Goal: Task Accomplishment & Management: Complete application form

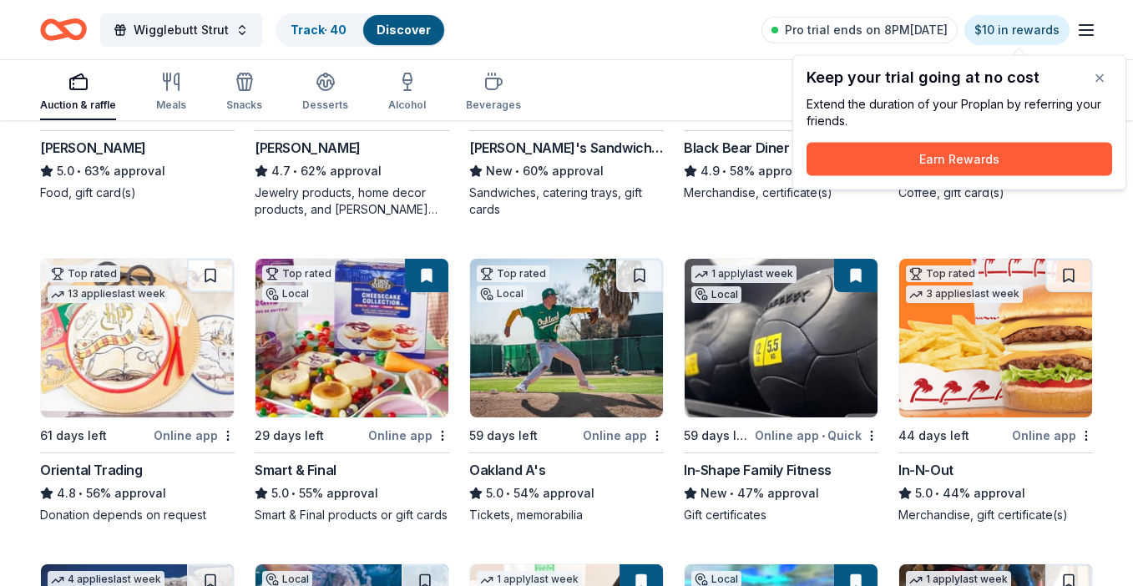
scroll to position [1150, 0]
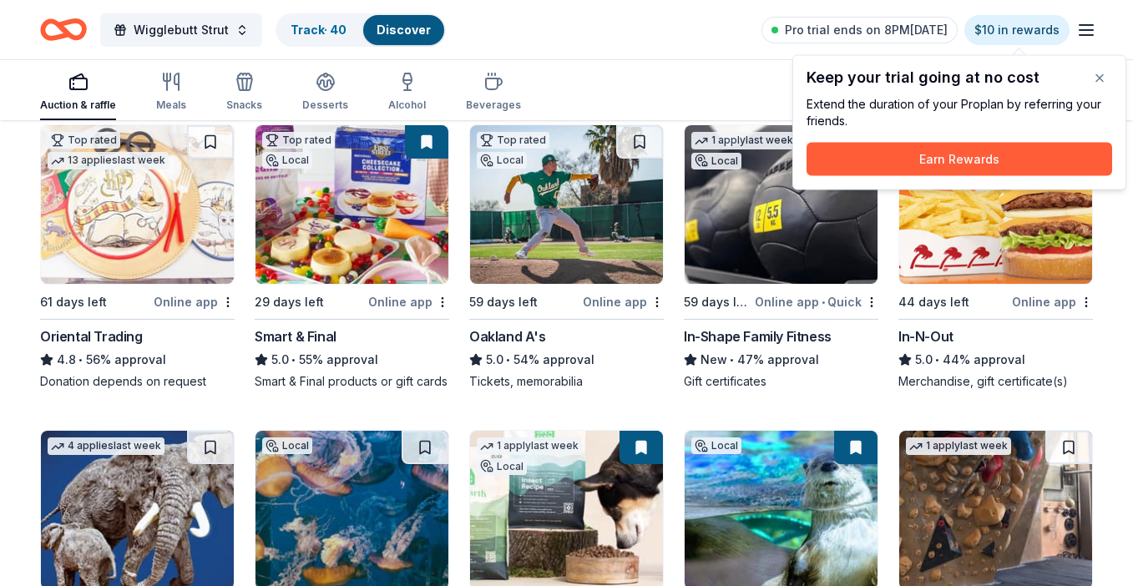
click at [385, 176] on img at bounding box center [351, 204] width 193 height 159
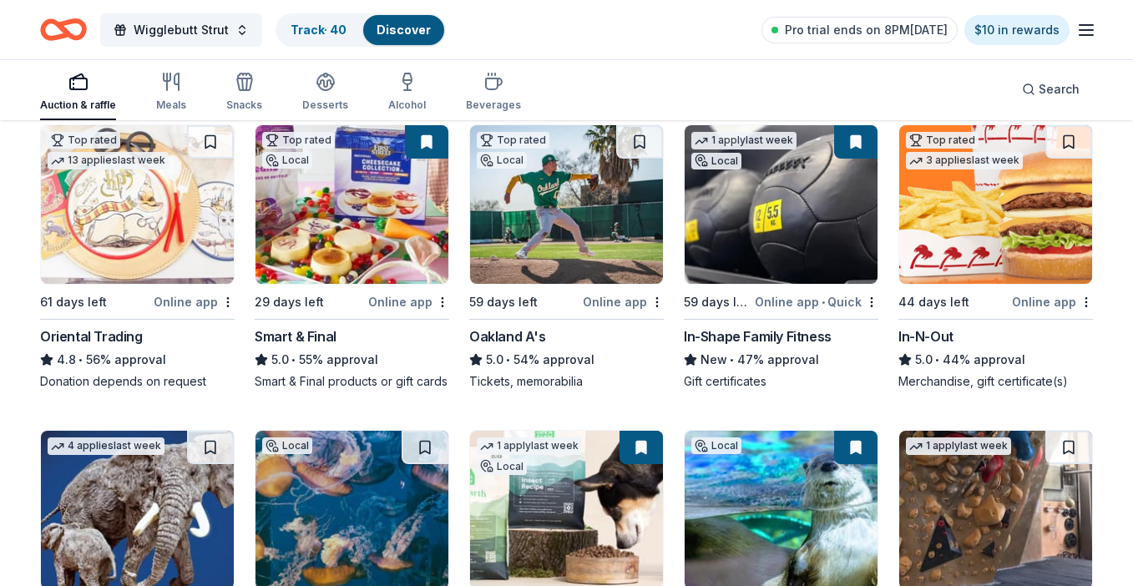
click at [550, 230] on img at bounding box center [566, 204] width 193 height 159
click at [925, 240] on img at bounding box center [995, 204] width 193 height 159
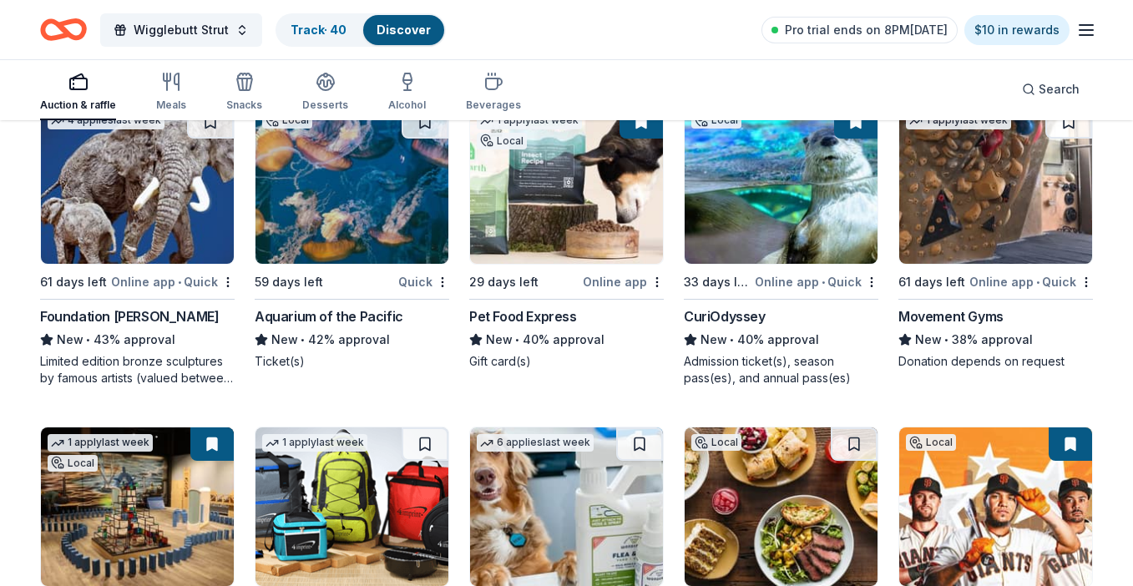
scroll to position [1472, 0]
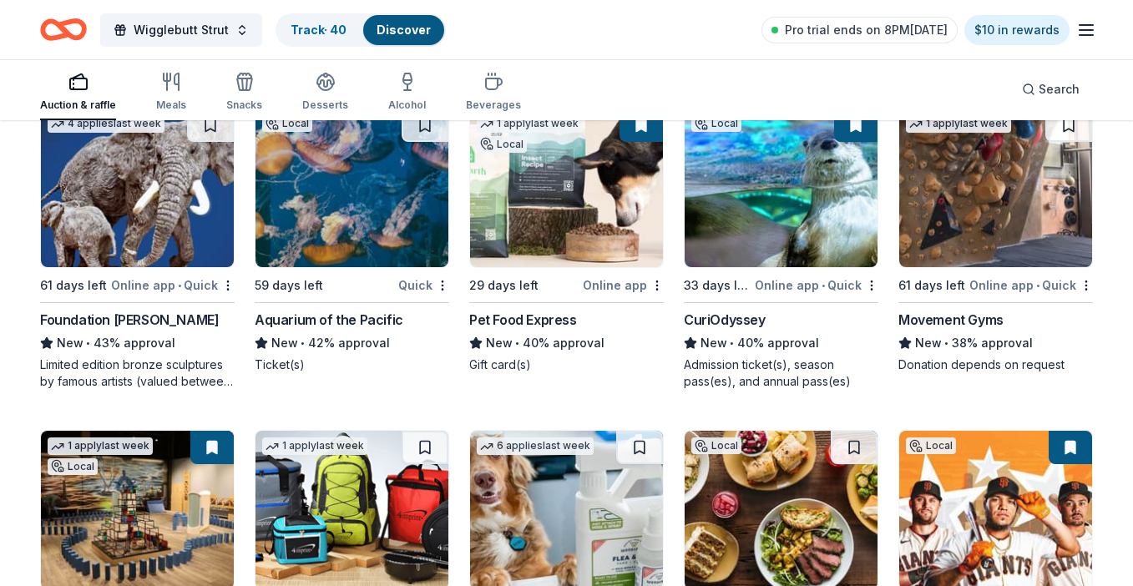
click at [744, 217] on img at bounding box center [781, 188] width 193 height 159
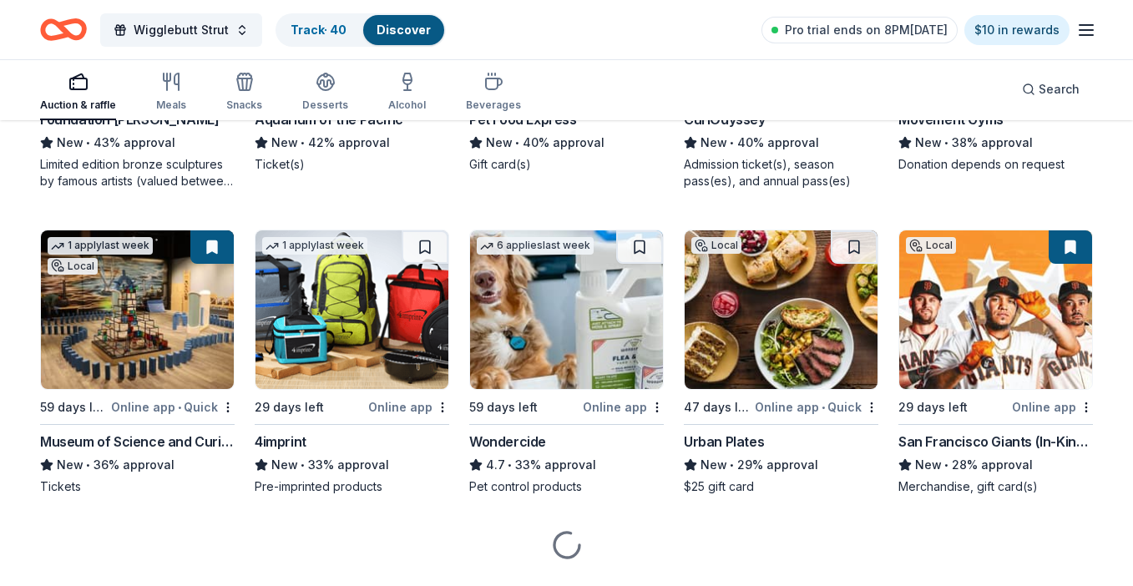
scroll to position [1678, 0]
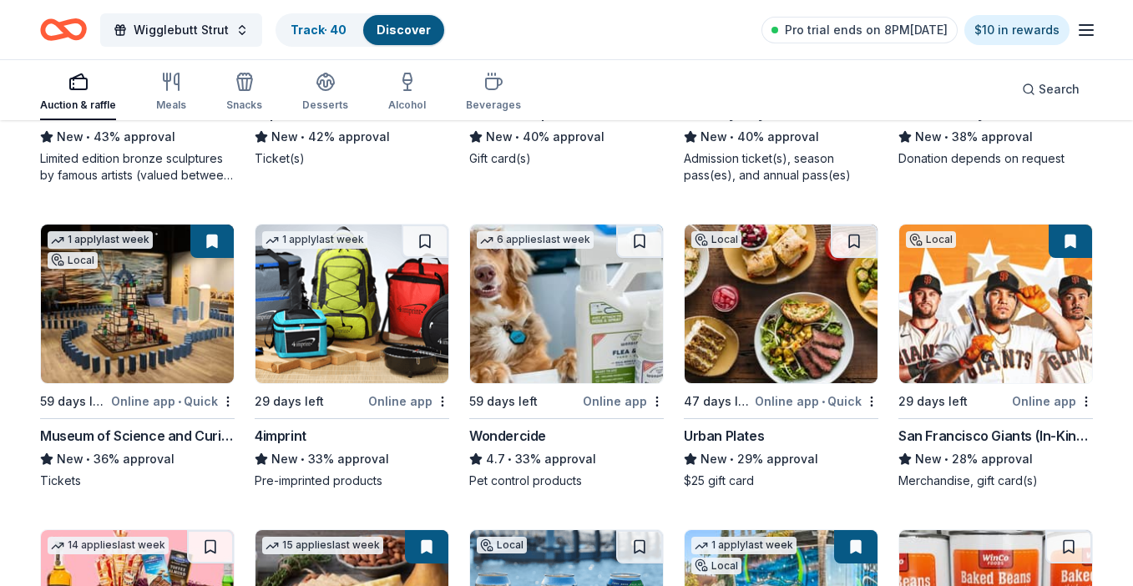
click at [149, 343] on img at bounding box center [137, 304] width 193 height 159
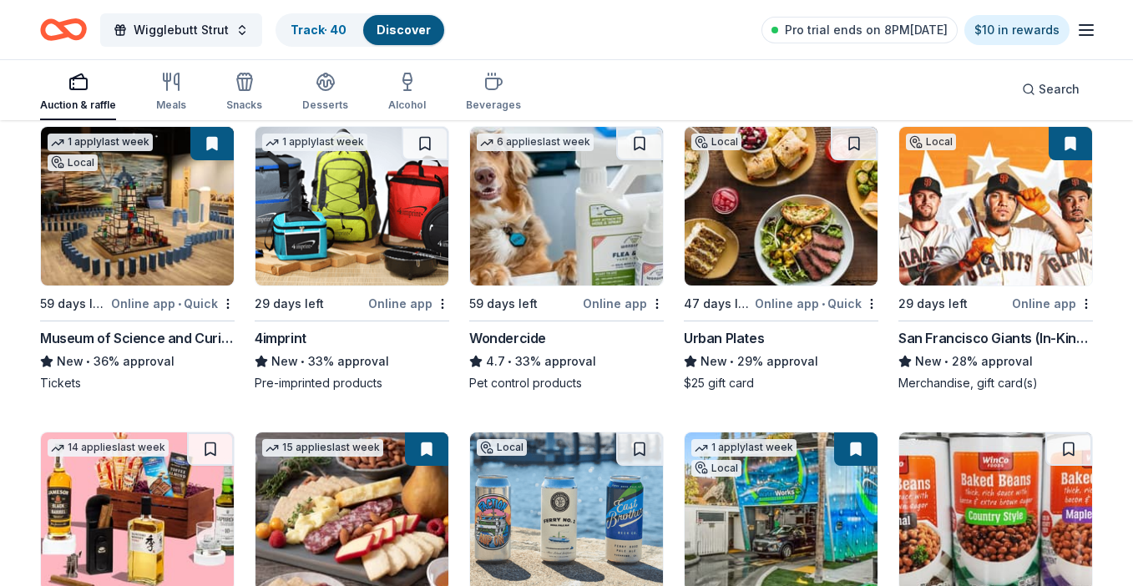
scroll to position [1781, 0]
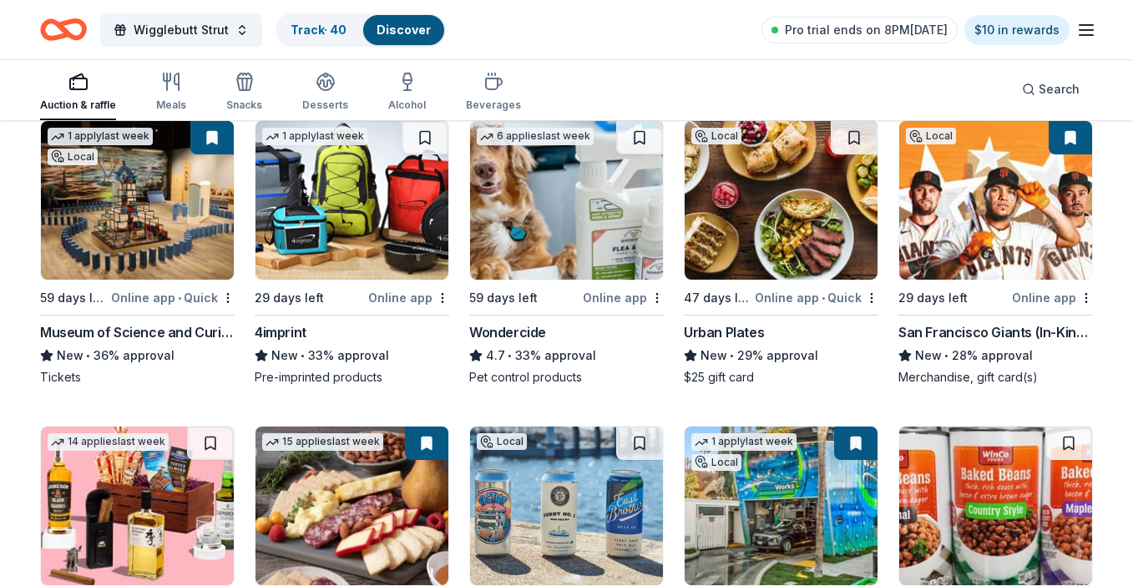
click at [533, 230] on img at bounding box center [566, 200] width 193 height 159
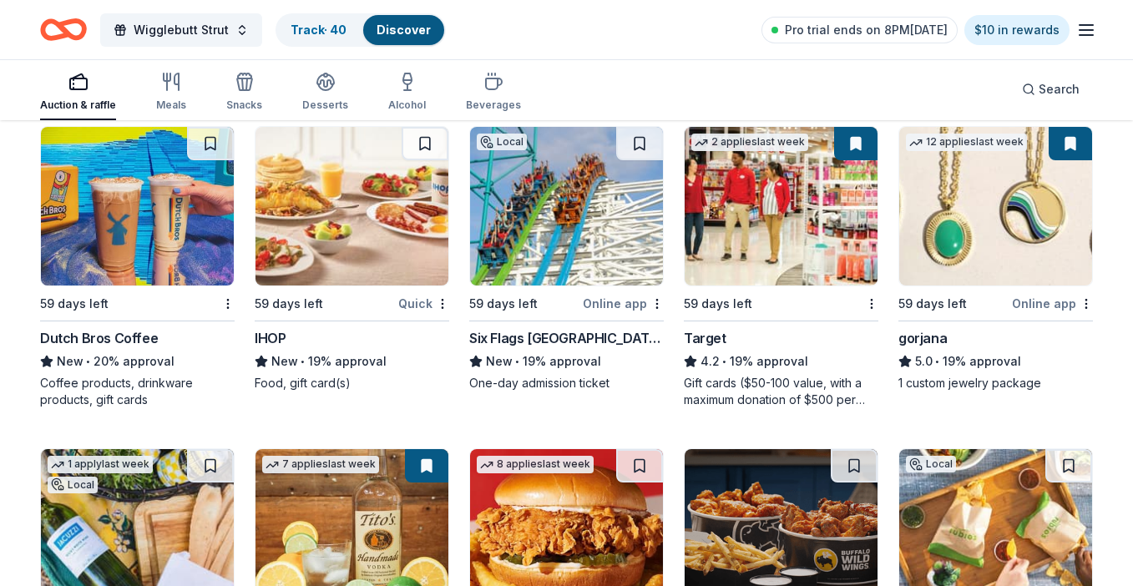
scroll to position [2731, 0]
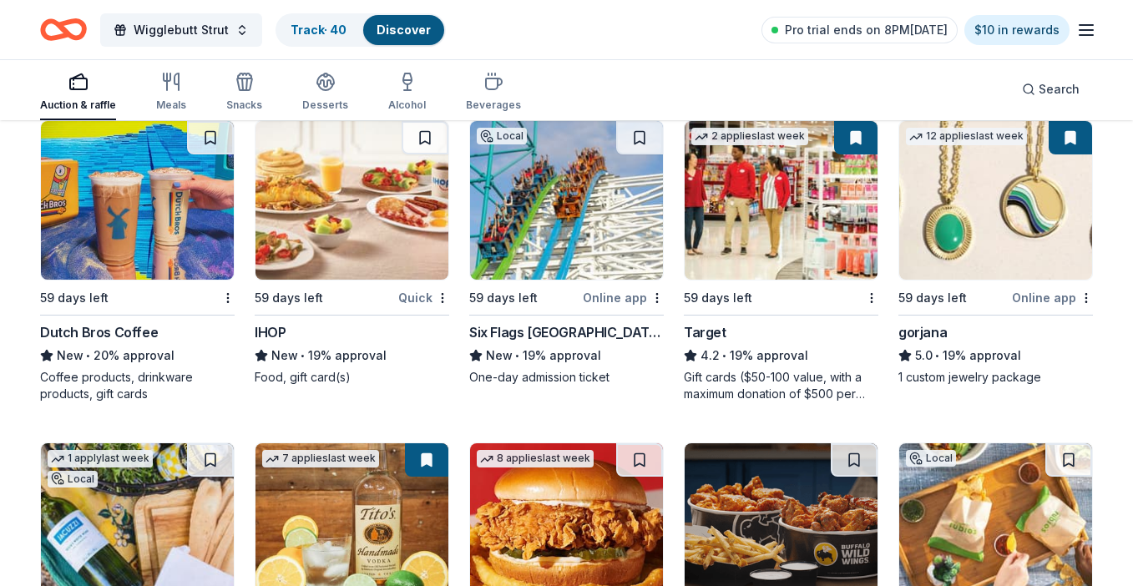
click at [771, 248] on img at bounding box center [781, 200] width 193 height 159
click at [932, 205] on img at bounding box center [995, 200] width 193 height 159
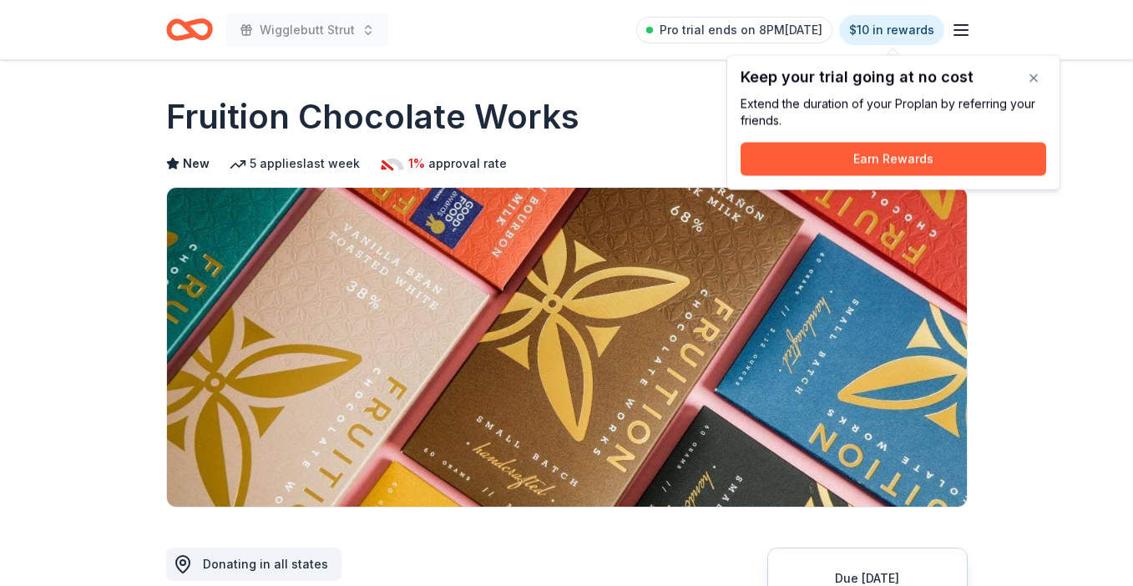
scroll to position [1126, 0]
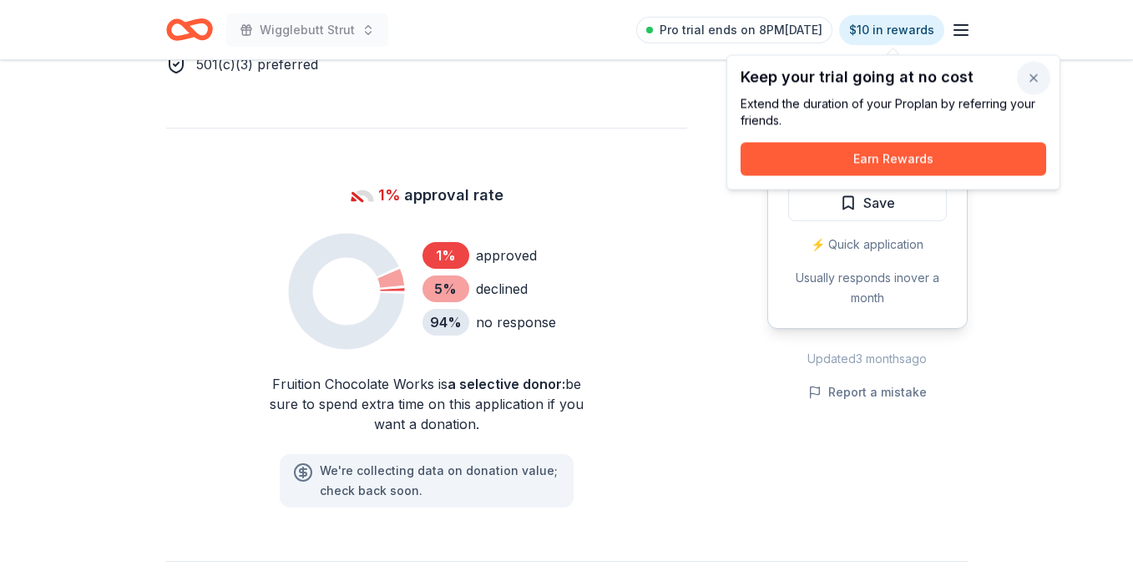
click at [1038, 86] on button "button" at bounding box center [1033, 78] width 33 height 33
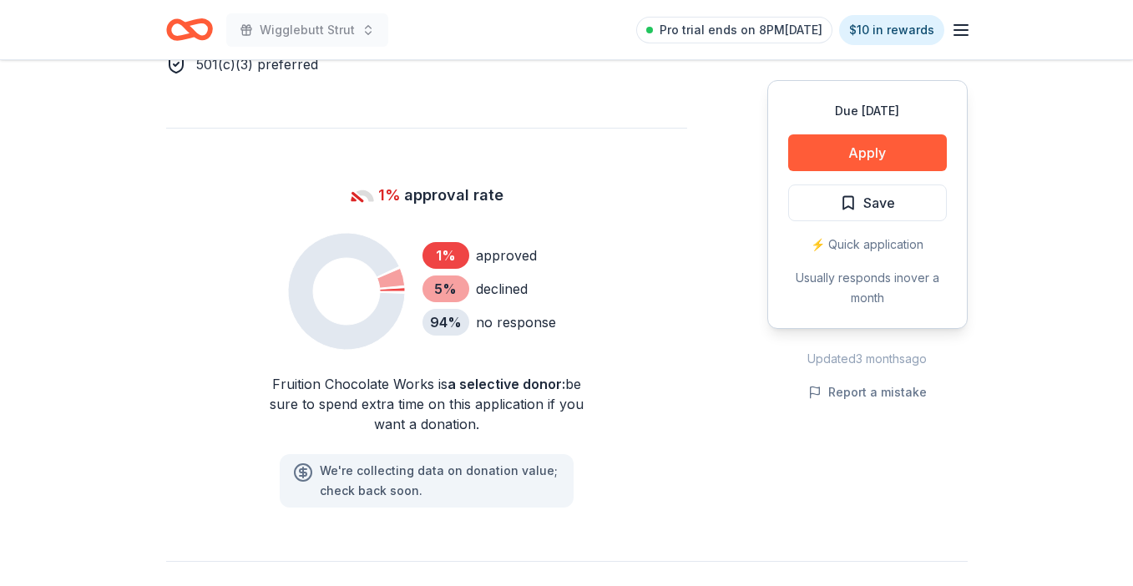
click at [174, 38] on icon "Home" at bounding box center [182, 29] width 26 height 17
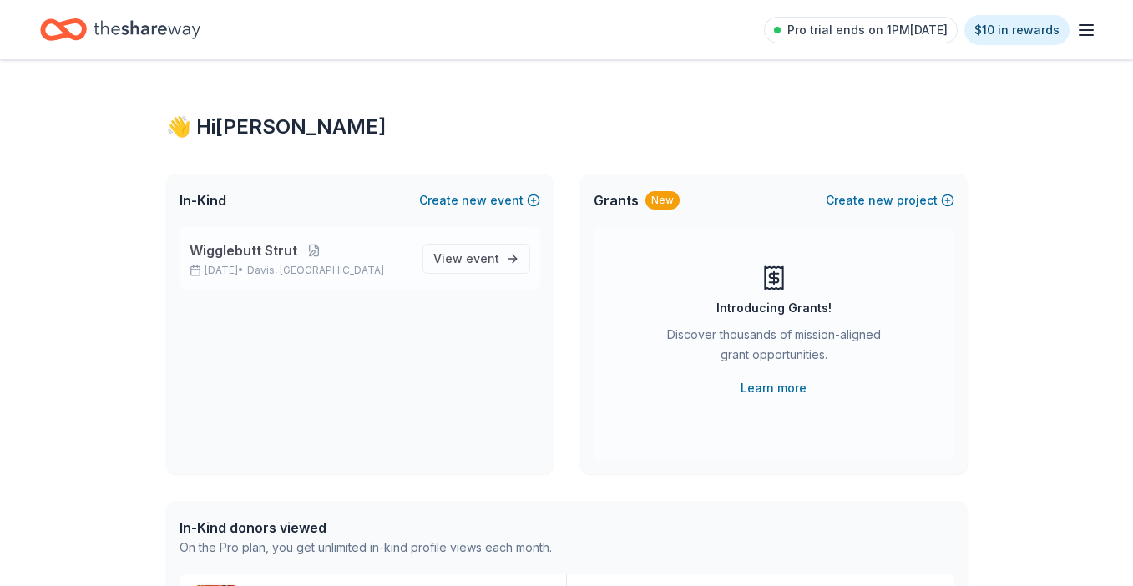
click at [366, 250] on p "Wigglebutt Strut" at bounding box center [299, 250] width 220 height 20
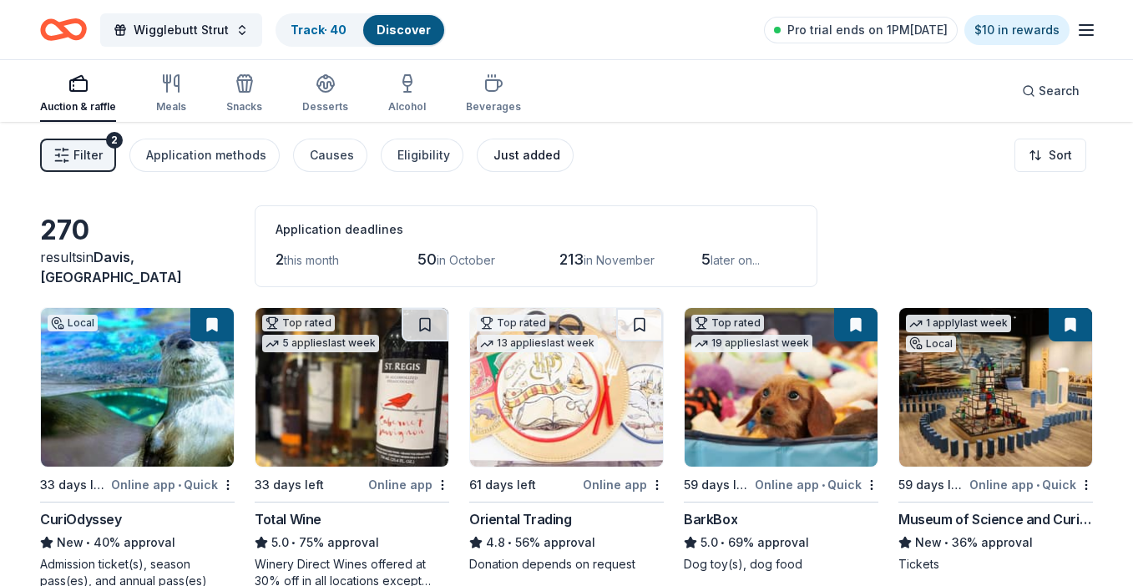
click at [510, 161] on div "Just added" at bounding box center [526, 155] width 67 height 20
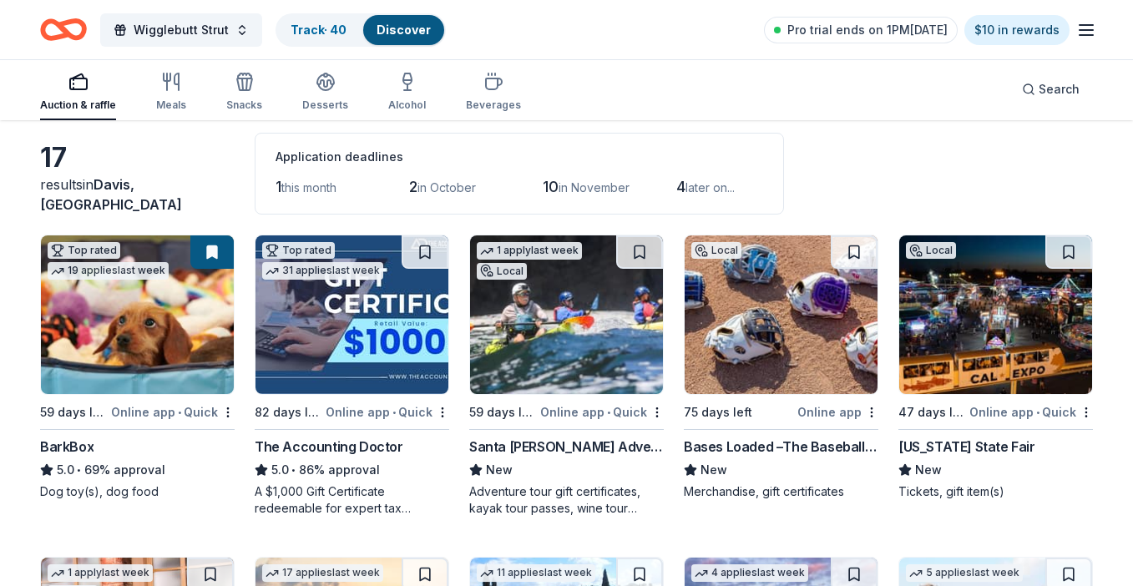
scroll to position [73, 0]
click at [225, 414] on html "Wigglebutt Strut Track · 40 Discover Pro trial ends on 1PM, 9/13 $10 in rewards…" at bounding box center [566, 220] width 1133 height 586
click at [182, 355] on html "Wigglebutt Strut Track · 40 Discover Pro trial ends on 1PM, 9/13 $10 in rewards…" at bounding box center [566, 220] width 1133 height 586
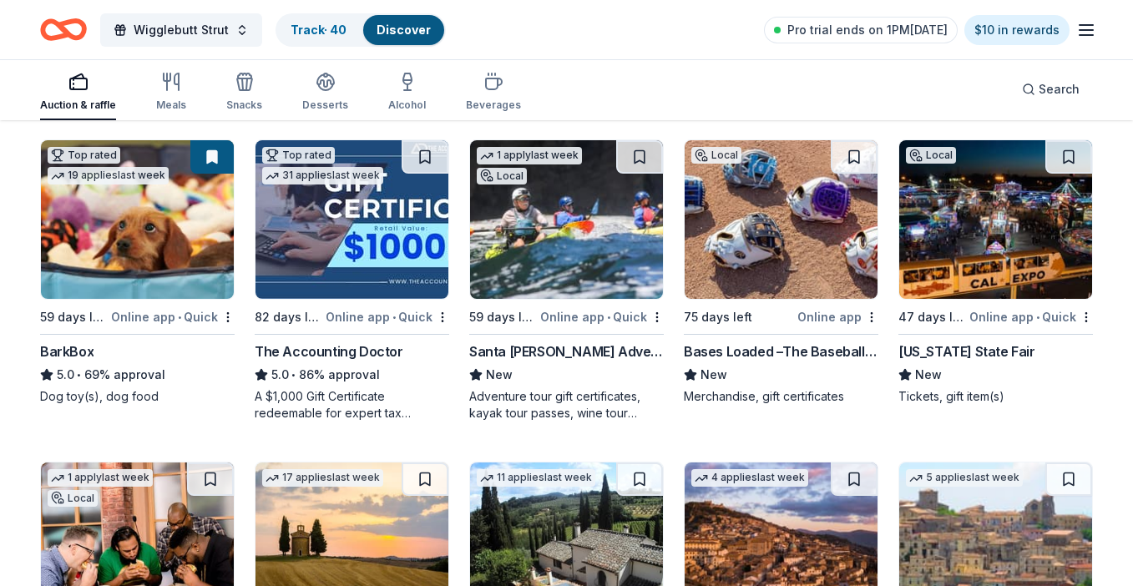
scroll to position [169, 0]
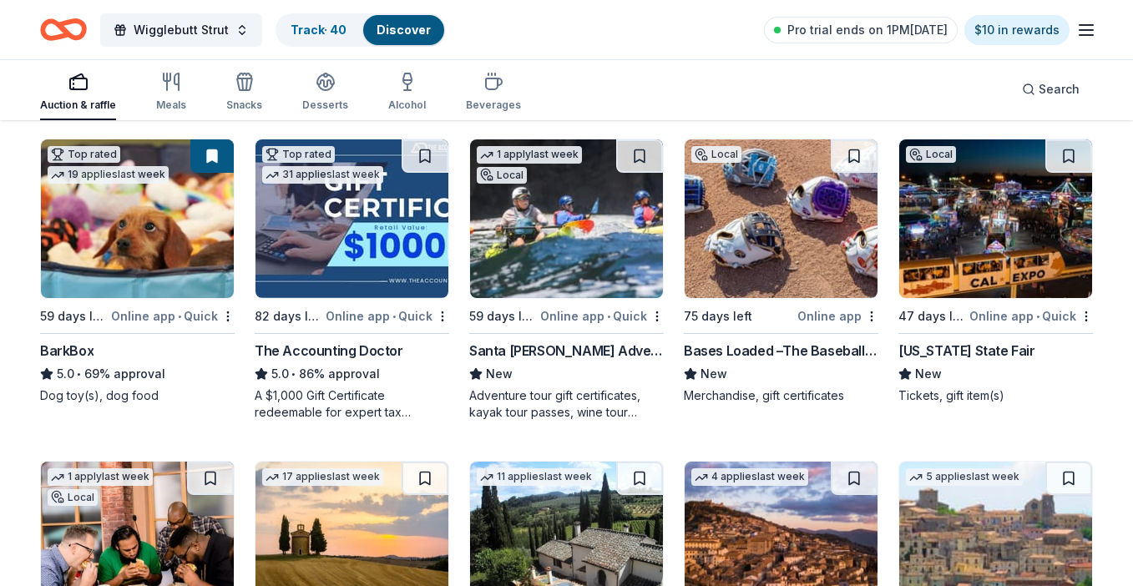
click at [518, 242] on img at bounding box center [566, 218] width 193 height 159
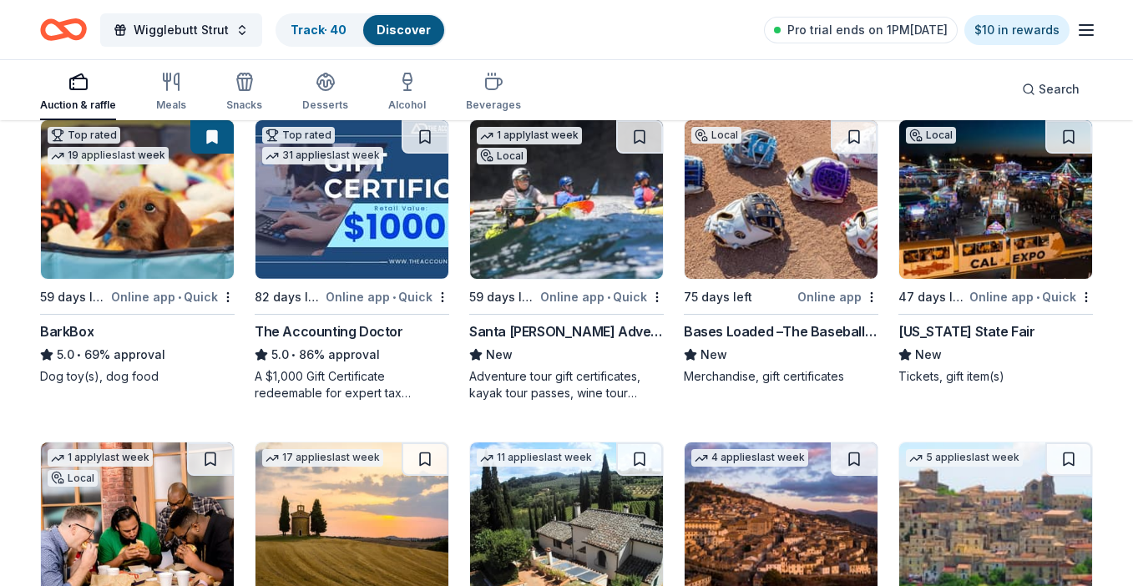
scroll to position [193, 0]
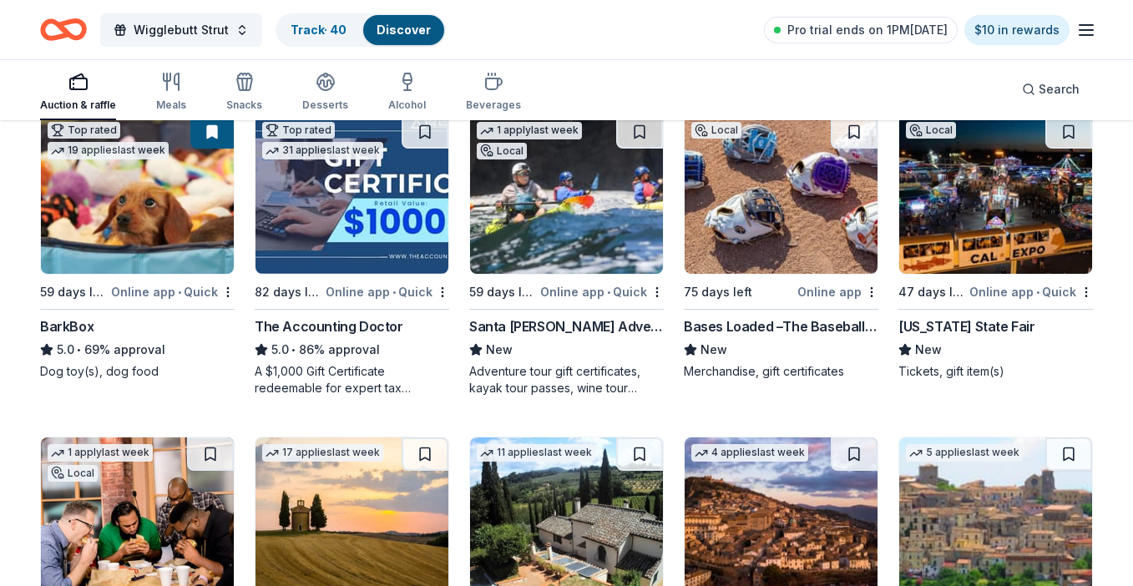
click at [988, 198] on img at bounding box center [995, 194] width 193 height 159
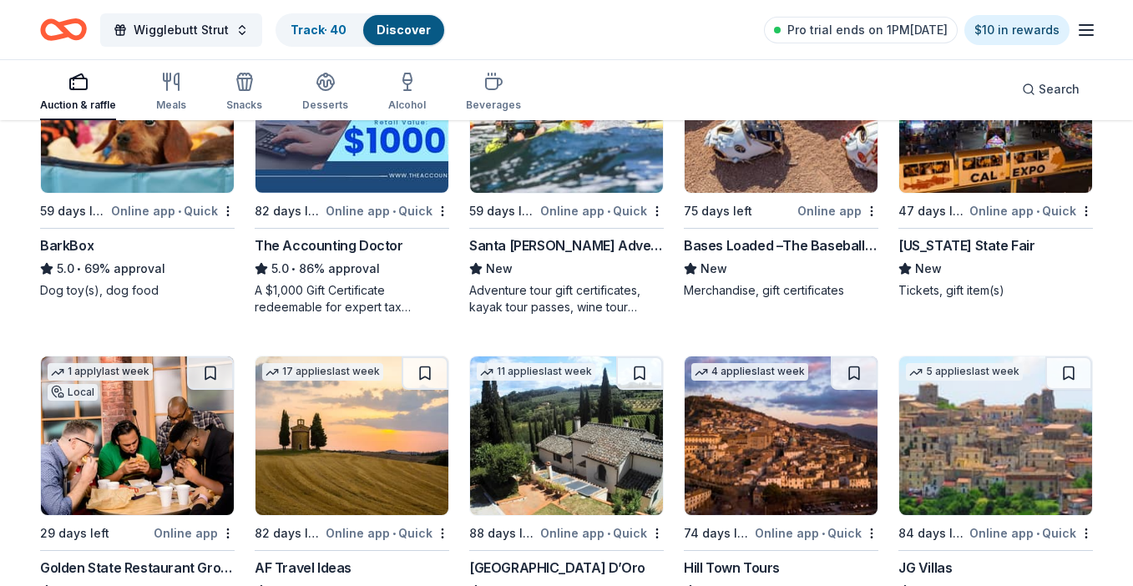
scroll to position [346, 0]
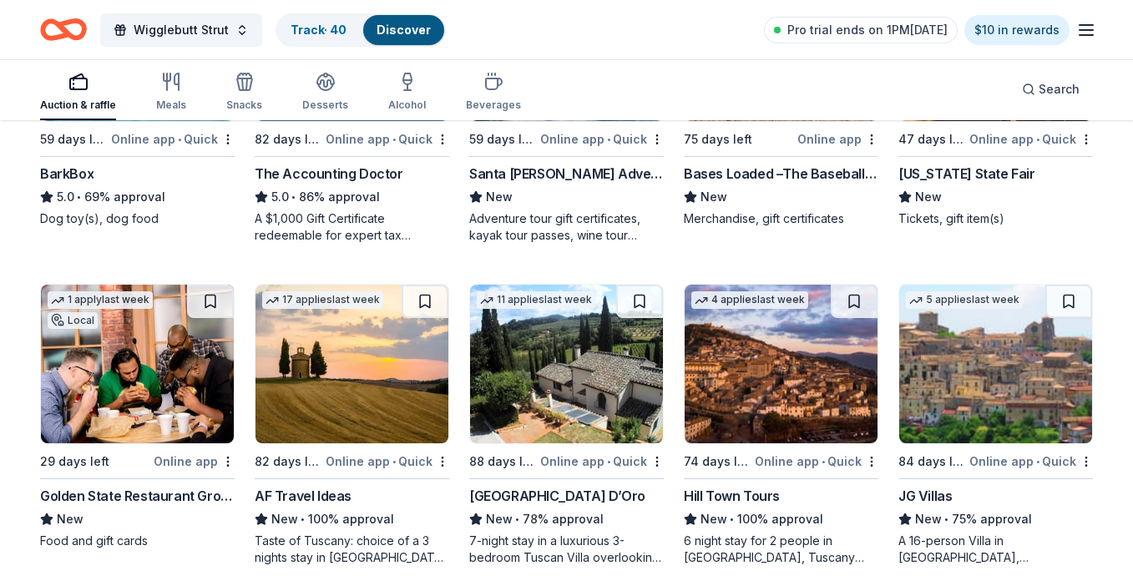
click at [133, 373] on img at bounding box center [137, 364] width 193 height 159
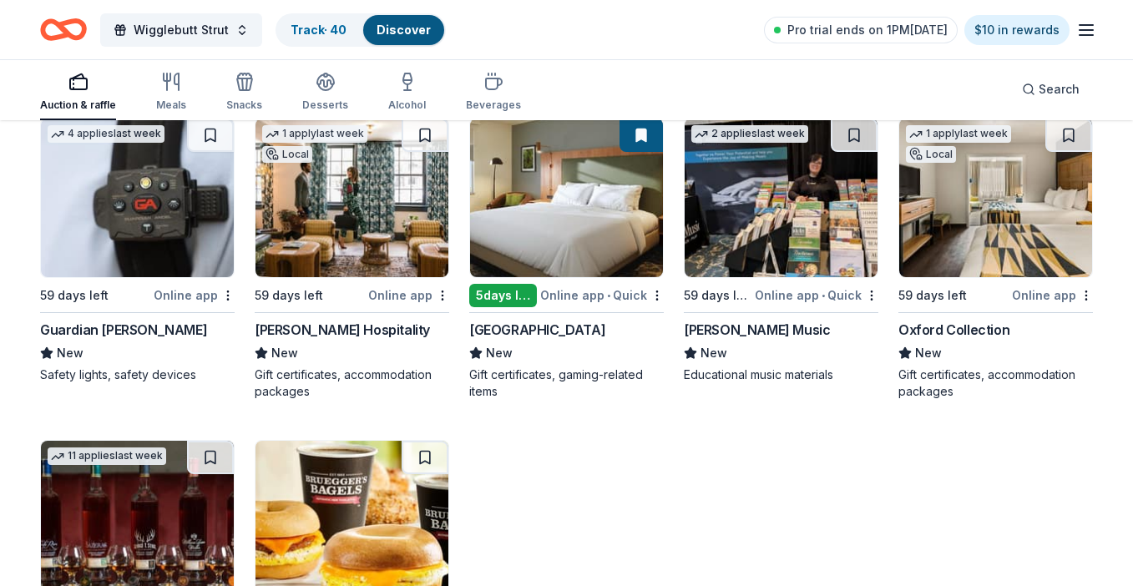
scroll to position [836, 0]
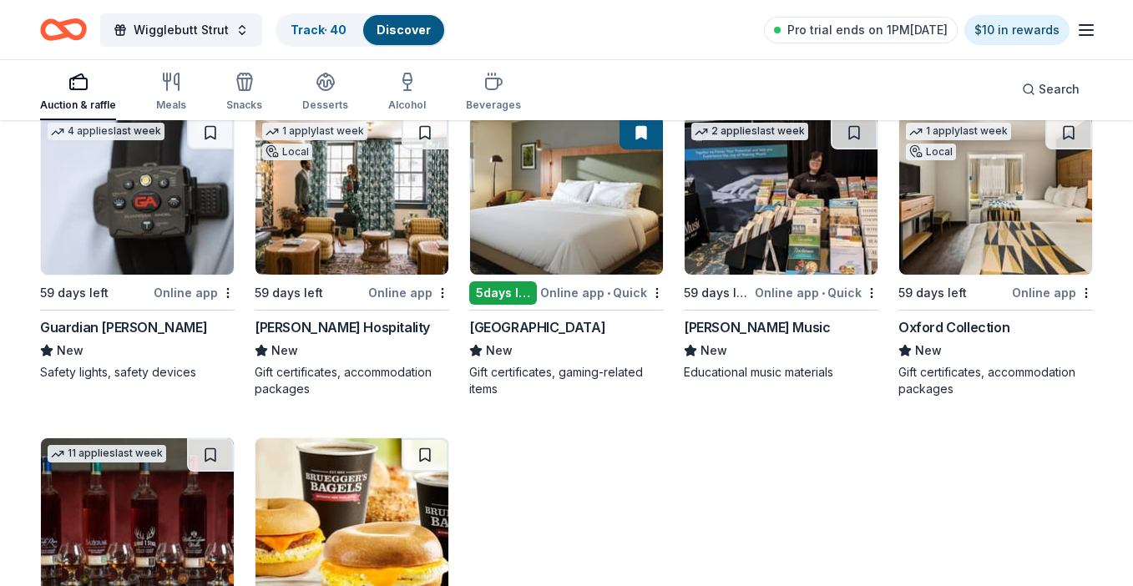
click at [131, 186] on img at bounding box center [137, 195] width 193 height 159
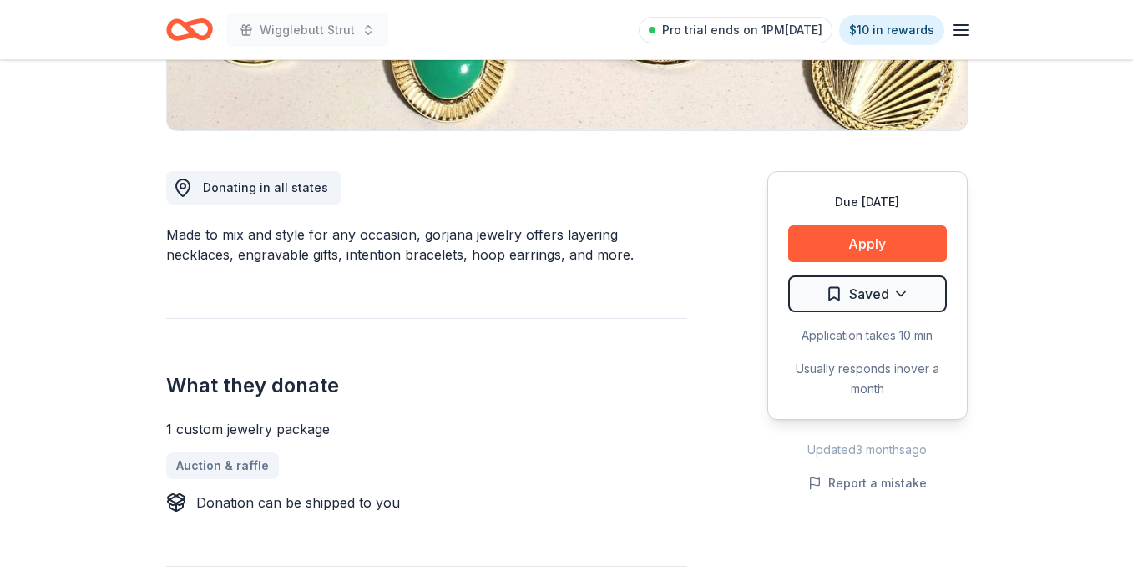
scroll to position [361, 0]
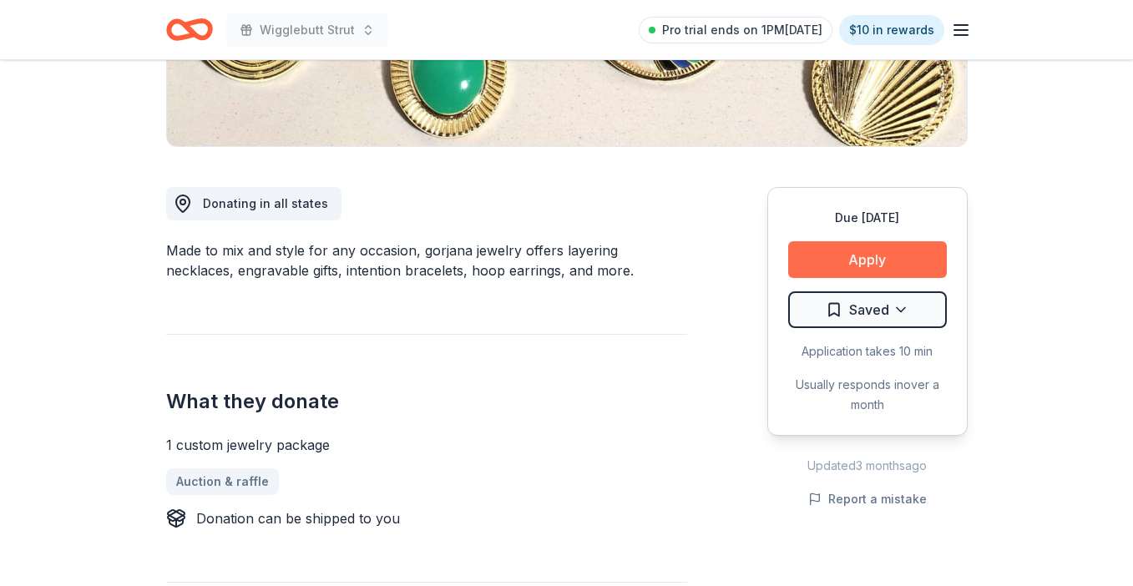
click at [864, 261] on button "Apply" at bounding box center [867, 259] width 159 height 37
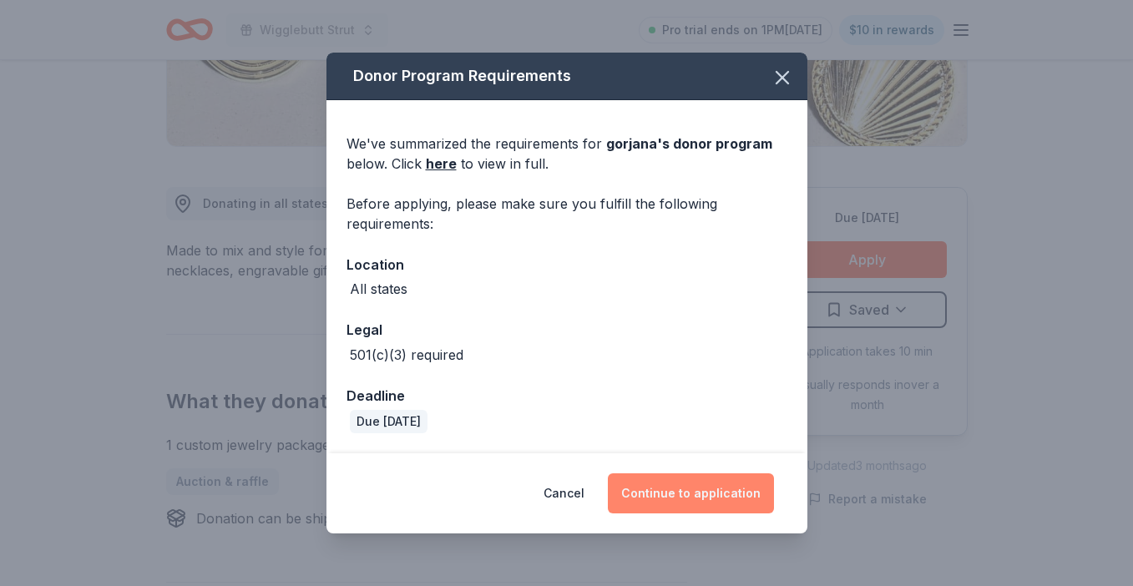
click at [701, 495] on button "Continue to application" at bounding box center [691, 493] width 166 height 40
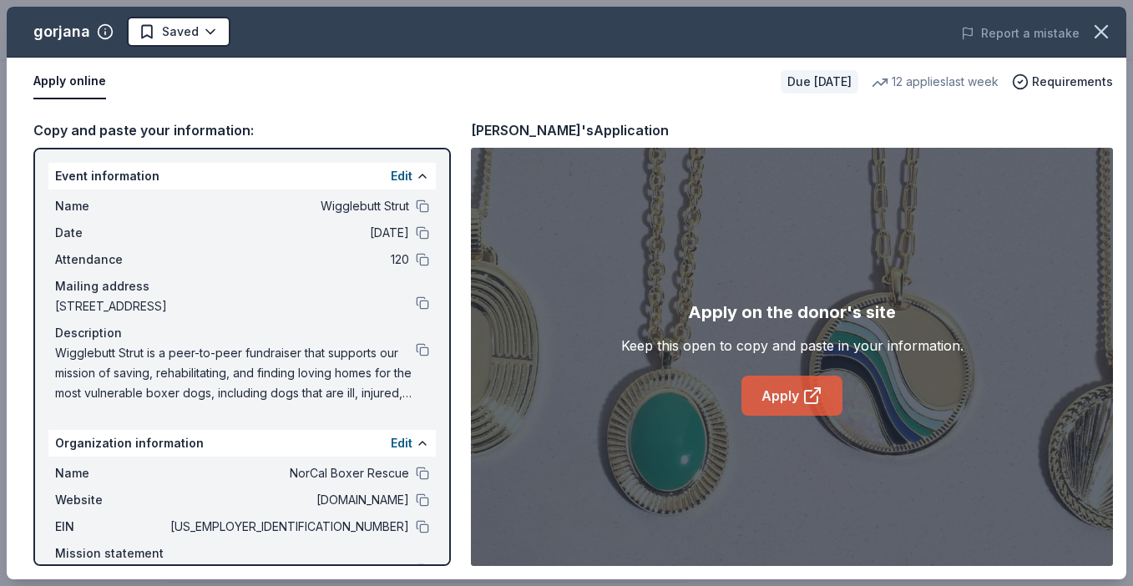
click at [809, 389] on icon at bounding box center [812, 396] width 20 height 20
click at [421, 528] on button at bounding box center [422, 526] width 13 height 13
